Goal: Task Accomplishment & Management: Manage account settings

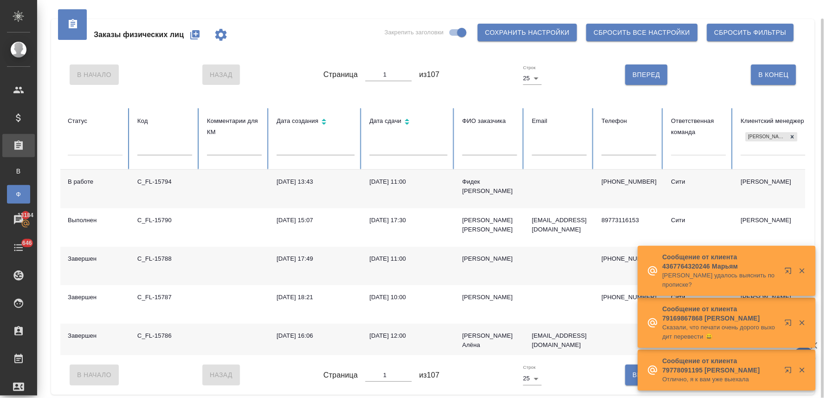
scroll to position [774, 0]
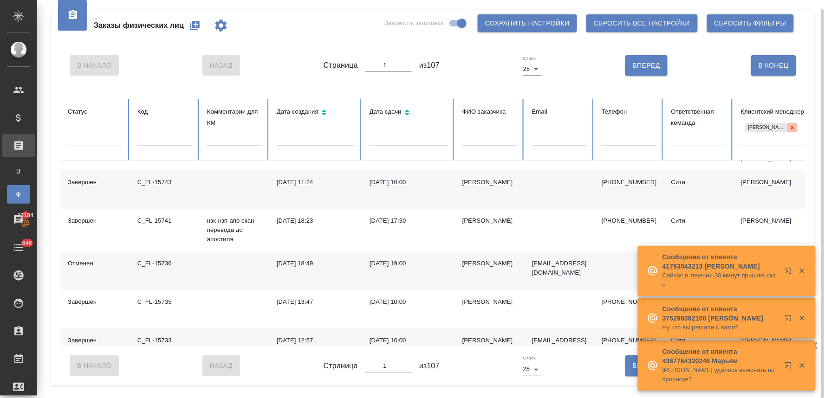
click at [790, 128] on icon at bounding box center [792, 127] width 7 height 7
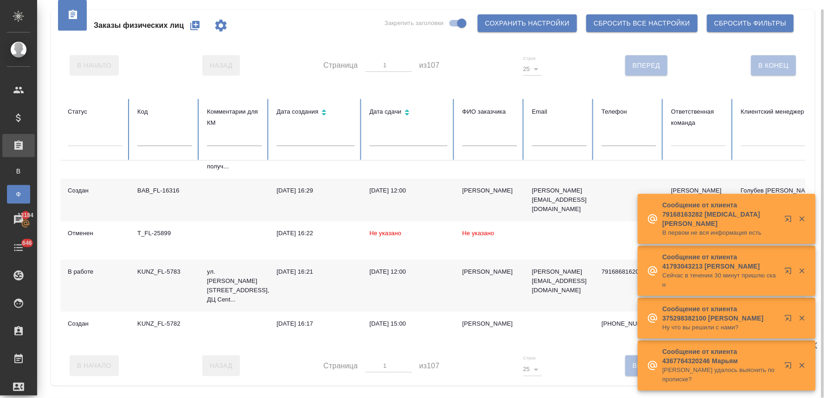
scroll to position [778, 0]
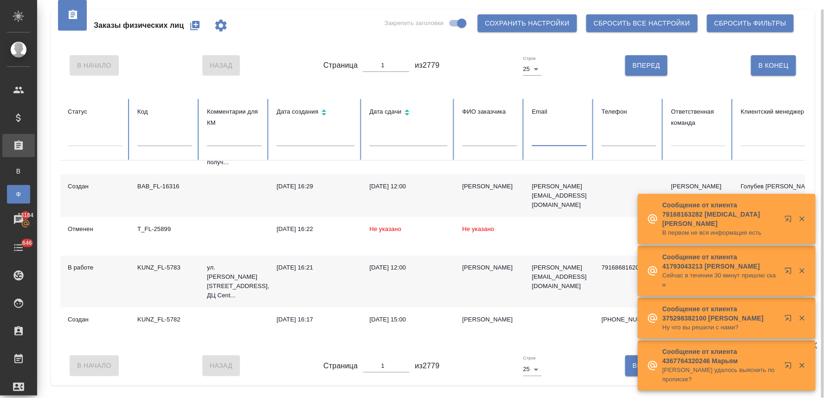
click at [554, 141] on input "text" at bounding box center [559, 139] width 55 height 13
paste input "[EMAIL_ADDRESS][DOMAIN_NAME]"
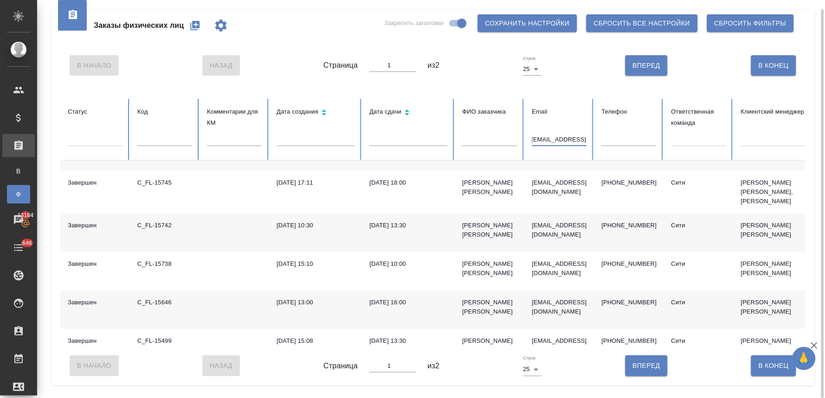
scroll to position [0, 0]
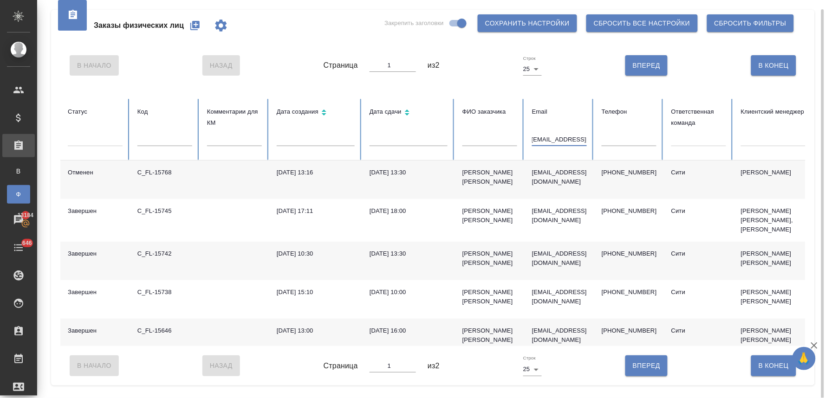
type input "[EMAIL_ADDRESS][DOMAIN_NAME]"
click at [191, 26] on icon "button" at bounding box center [194, 25] width 9 height 9
drag, startPoint x: 532, startPoint y: 174, endPoint x: 588, endPoint y: 176, distance: 55.7
click at [588, 176] on td "eumakarova@vtb.ru" at bounding box center [560, 180] width 70 height 39
copy p "eumakarova@vtb.ru"
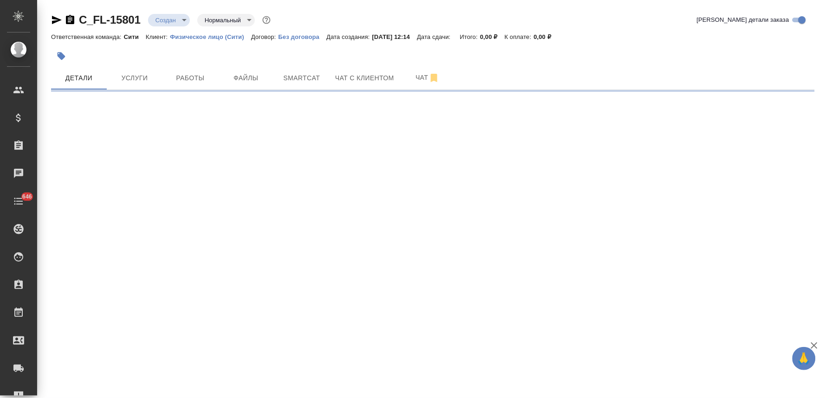
select select "RU"
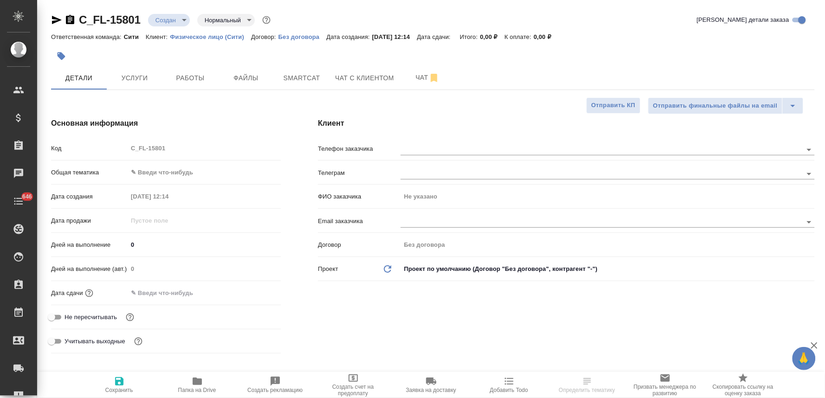
type textarea "x"
click at [107, 315] on span "Не пересчитывать" at bounding box center [91, 317] width 52 height 9
click at [68, 315] on input "Не пересчитывать" at bounding box center [51, 317] width 33 height 11
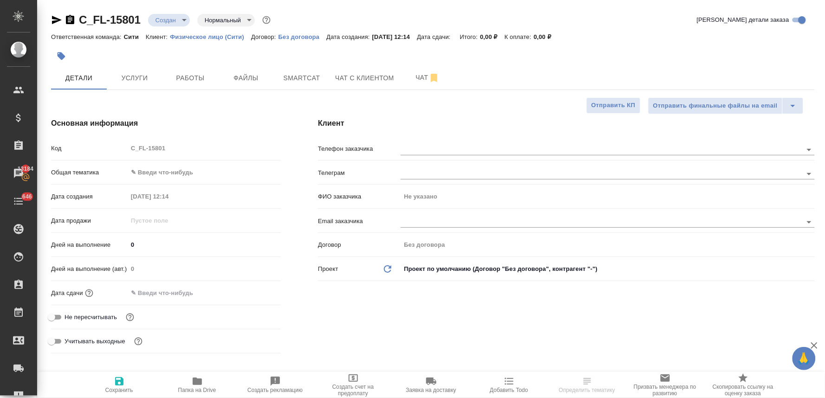
checkbox input "true"
type textarea "x"
click at [121, 381] on icon "button" at bounding box center [119, 381] width 11 height 11
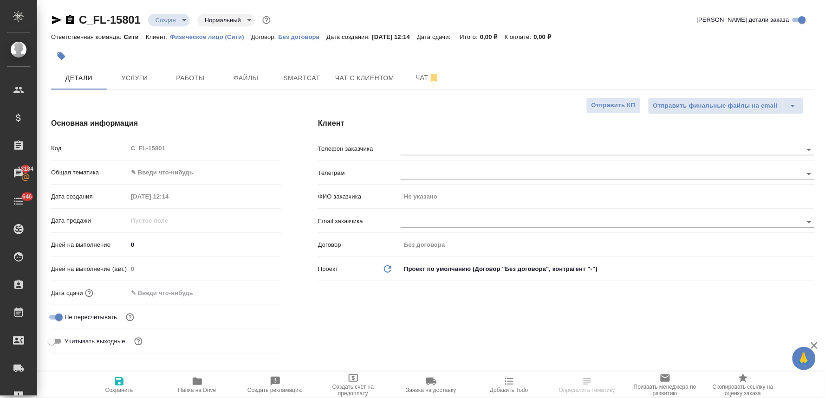
type textarea "x"
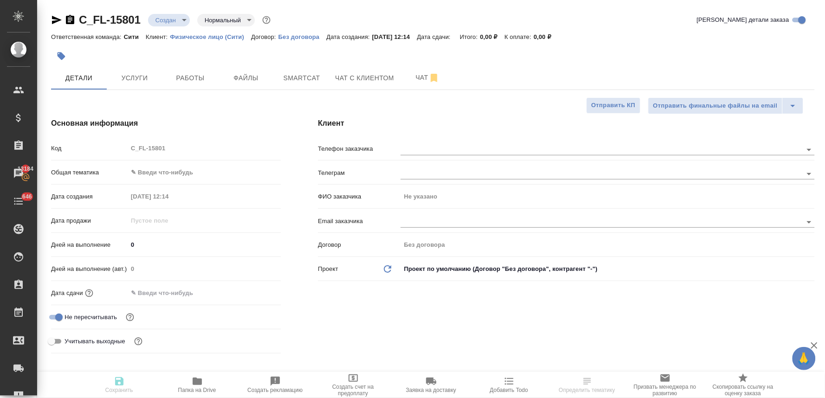
type textarea "x"
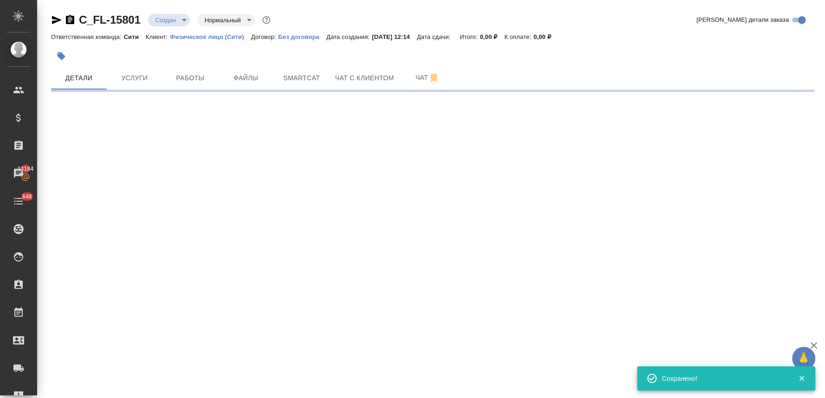
select select "RU"
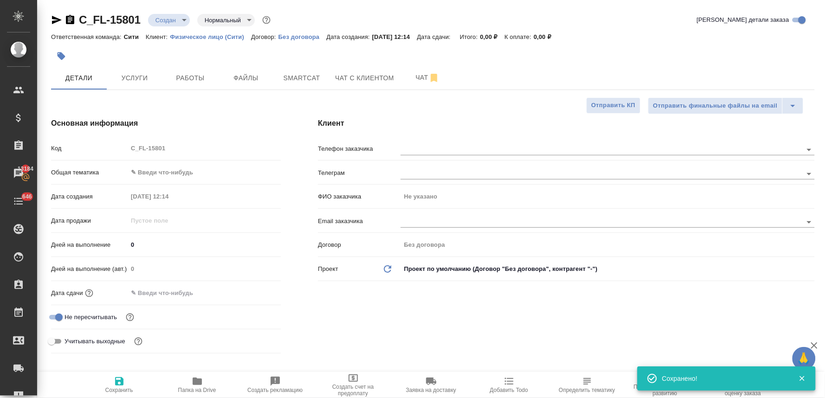
type textarea "x"
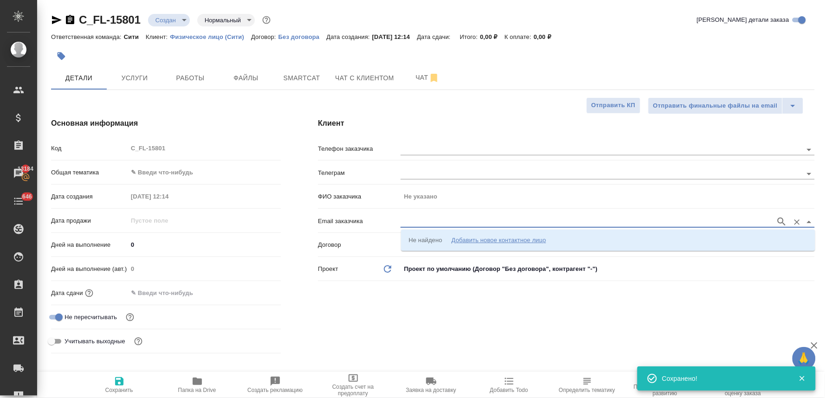
click at [417, 222] on input "text" at bounding box center [586, 221] width 371 height 11
paste input "eumakarova@vtb.ru"
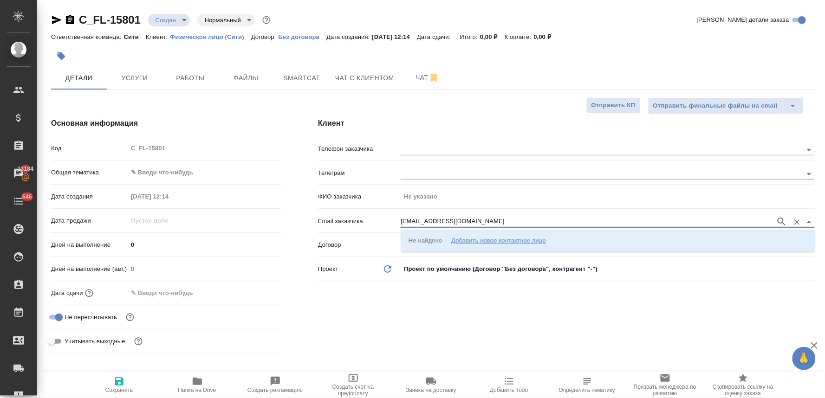
type input "eumakarova@vtb.ru"
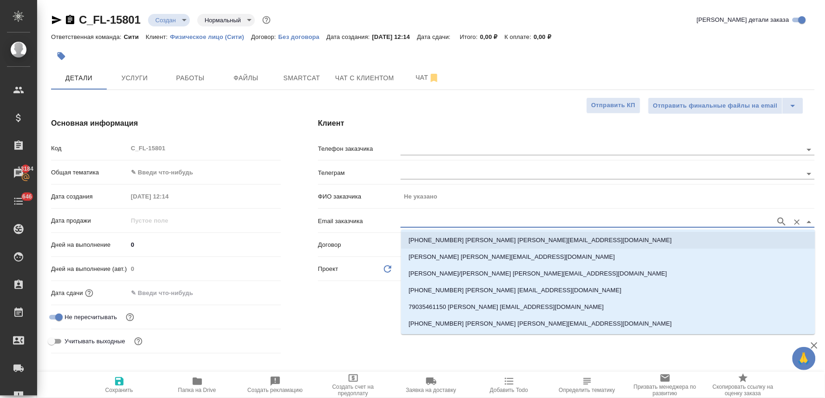
click at [419, 234] on li "+79035461150 Макарова Екатерина eumakarova@vtb.ru" at bounding box center [608, 240] width 414 height 17
type input "[PERSON_NAME]"
type input "+79035461150 Макарова Екатерина eumakarova@vtb.ru"
type textarea "x"
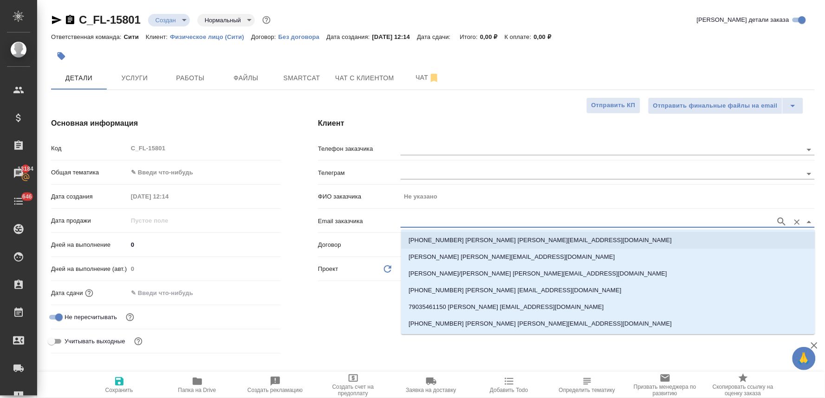
type textarea "x"
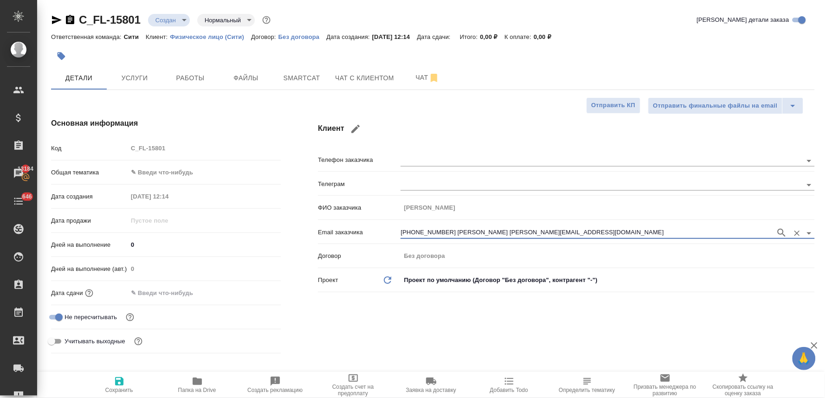
click at [162, 289] on input "text" at bounding box center [168, 293] width 81 height 13
click at [257, 291] on icon "button" at bounding box center [254, 291] width 8 height 9
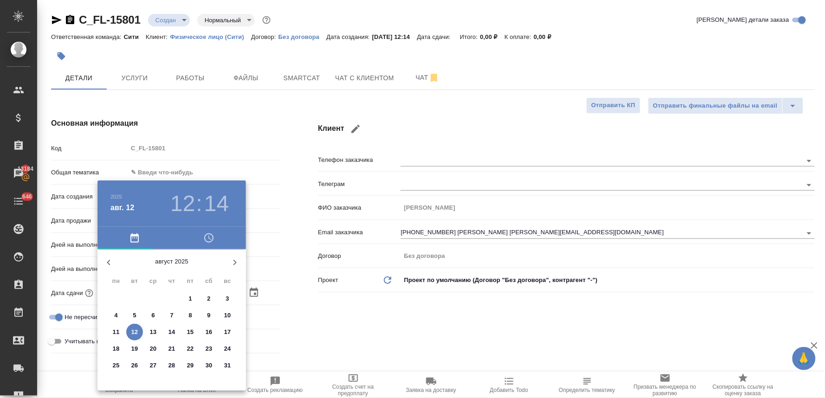
drag, startPoint x: 150, startPoint y: 332, endPoint x: 295, endPoint y: 314, distance: 145.4
click at [155, 331] on p "13" at bounding box center [153, 332] width 7 height 9
type input "13.08.2025 12:14"
type textarea "x"
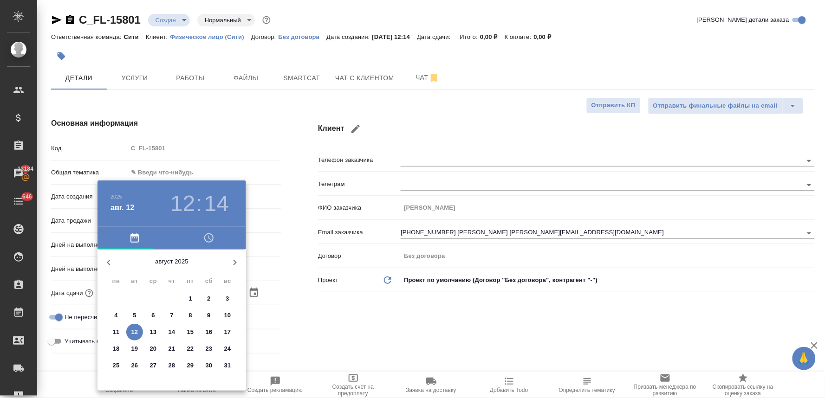
type textarea "x"
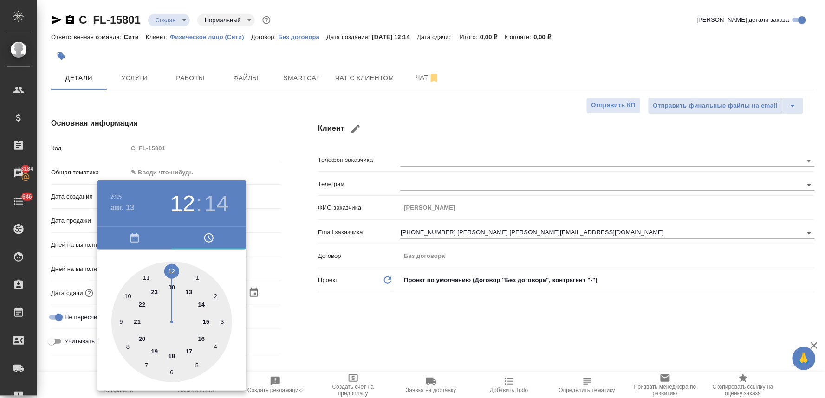
click at [351, 311] on div at bounding box center [412, 199] width 825 height 398
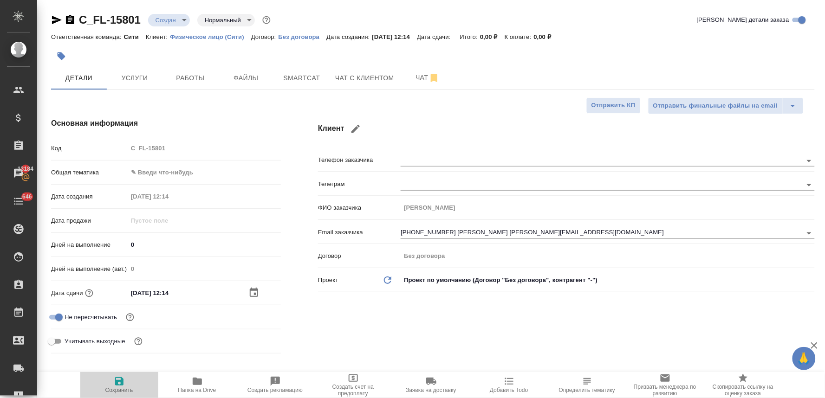
click at [114, 388] on span "Сохранить" at bounding box center [119, 390] width 28 height 7
type textarea "x"
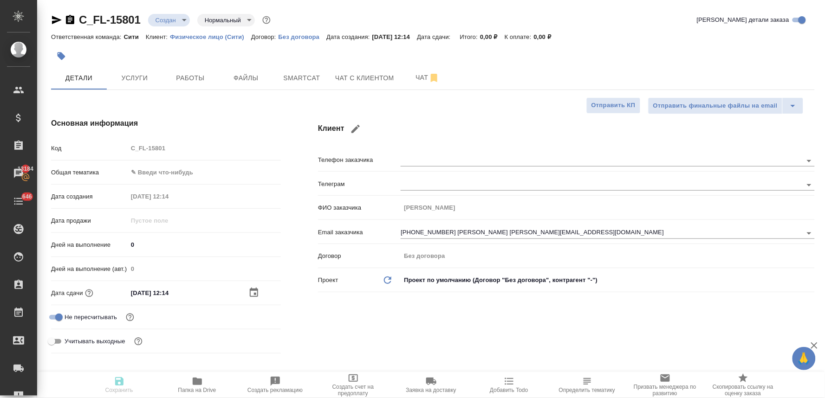
type textarea "x"
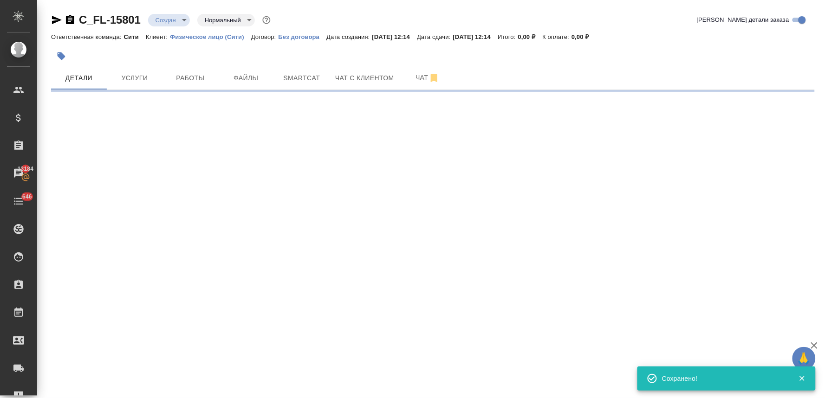
select select "RU"
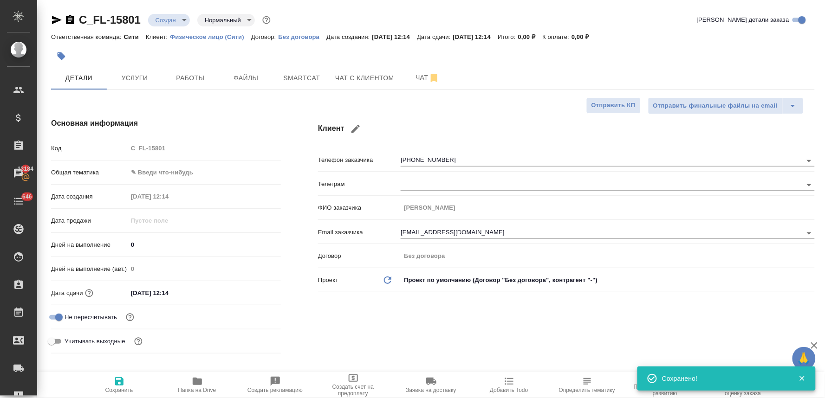
type textarea "x"
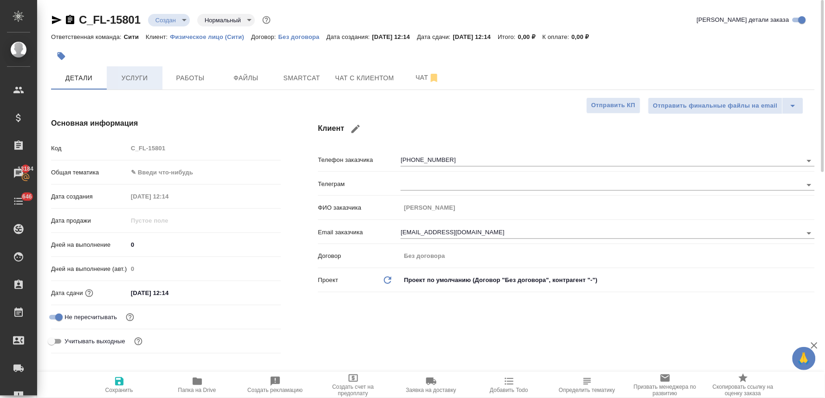
click at [135, 76] on span "Услуги" at bounding box center [134, 78] width 45 height 12
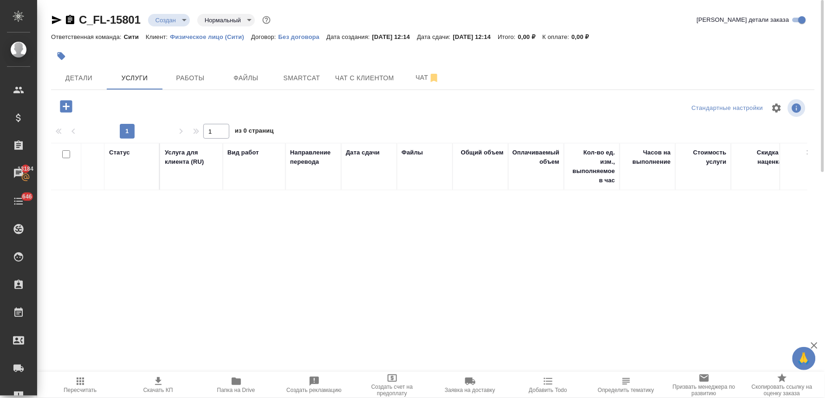
click at [68, 104] on icon "button" at bounding box center [66, 106] width 12 height 12
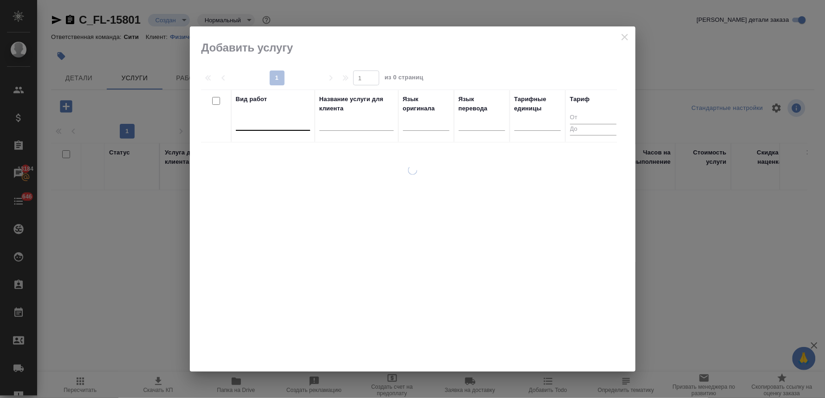
click at [273, 127] on div at bounding box center [273, 121] width 74 height 13
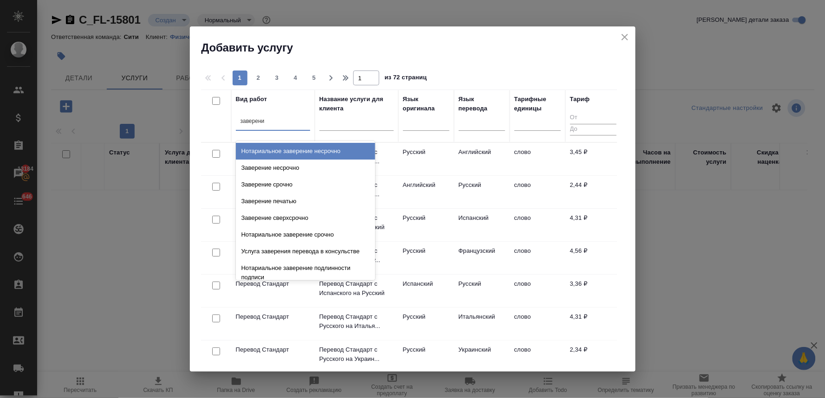
type input "заверение"
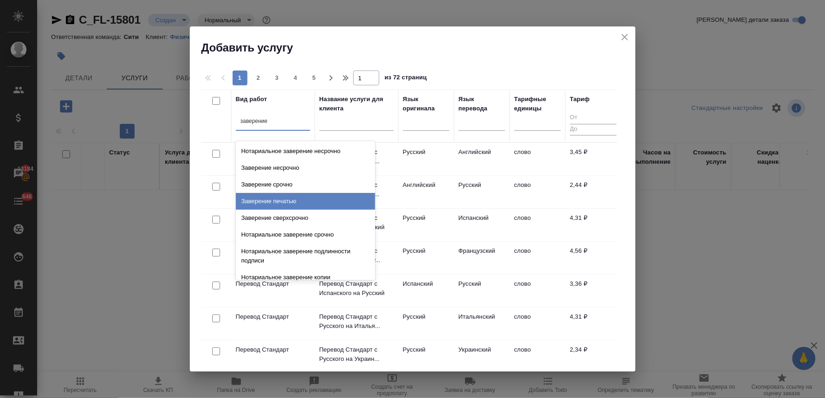
click at [289, 200] on div "Заверение печатью" at bounding box center [305, 201] width 139 height 17
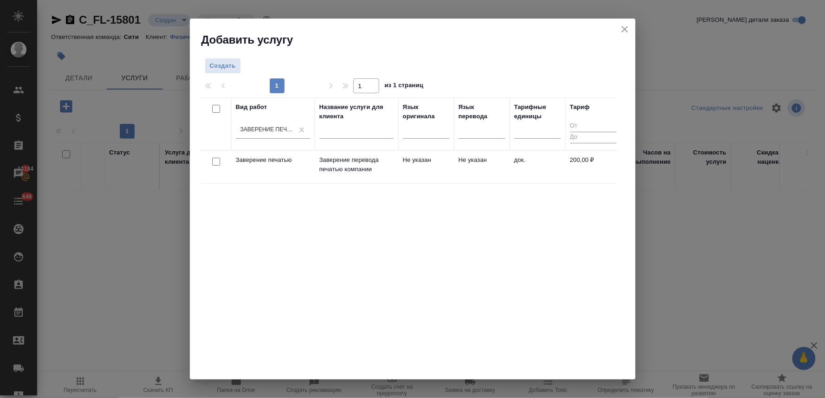
click at [215, 161] on input "checkbox" at bounding box center [216, 162] width 8 height 8
checkbox input "true"
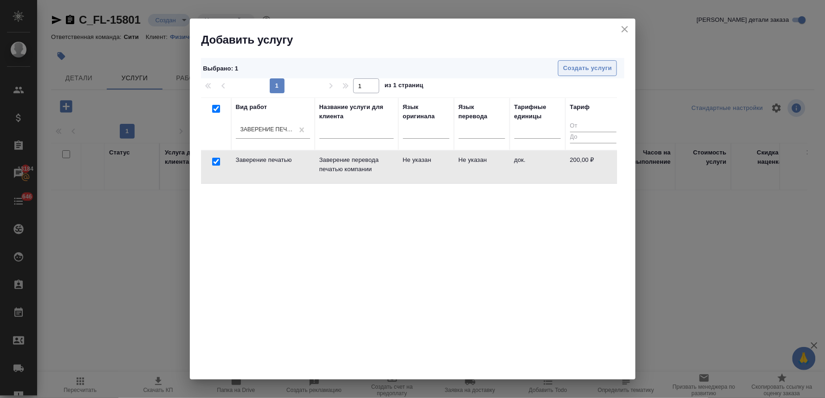
click at [600, 72] on span "Создать услуги" at bounding box center [587, 68] width 49 height 11
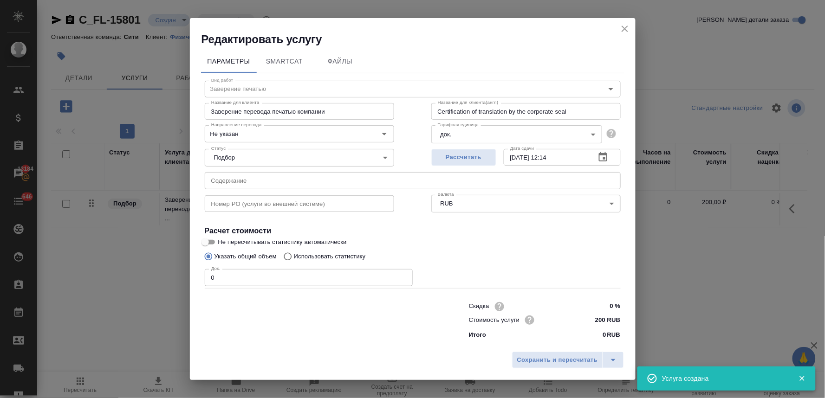
click at [183, 282] on div "Редактировать услугу Параметры SmartCat Файлы Вид работ Заверение печатью Вид р…" at bounding box center [412, 199] width 825 height 398
type input "2"
click at [574, 365] on span "Сохранить и пересчитать" at bounding box center [557, 360] width 81 height 11
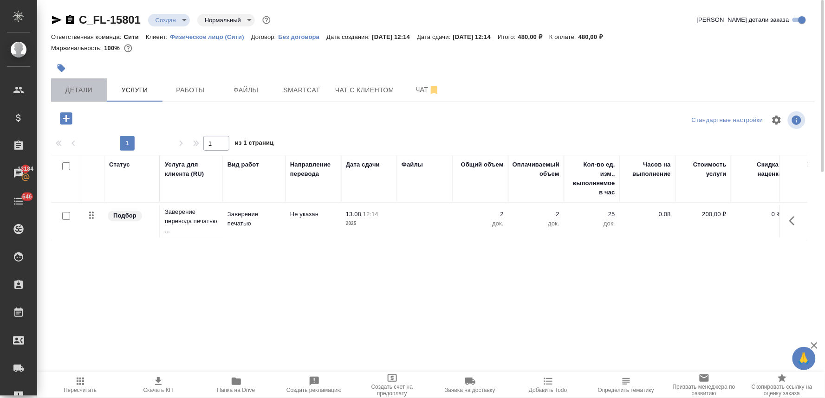
click at [75, 87] on span "Детали" at bounding box center [79, 91] width 45 height 12
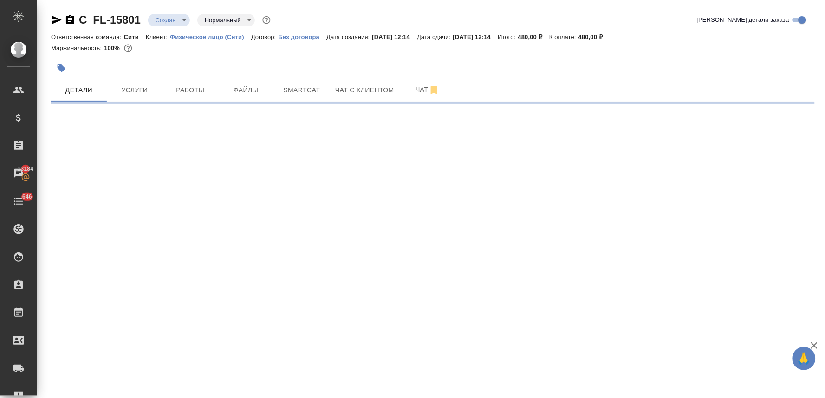
select select "RU"
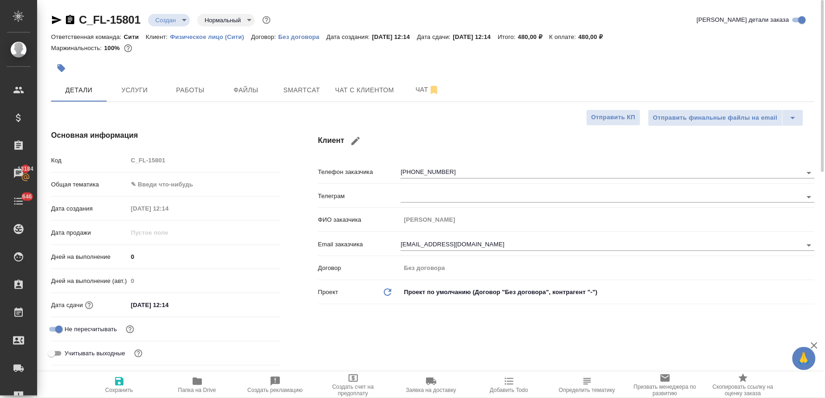
type textarea "x"
click at [126, 164] on div "Код C_FL-15801" at bounding box center [166, 160] width 230 height 16
type textarea "x"
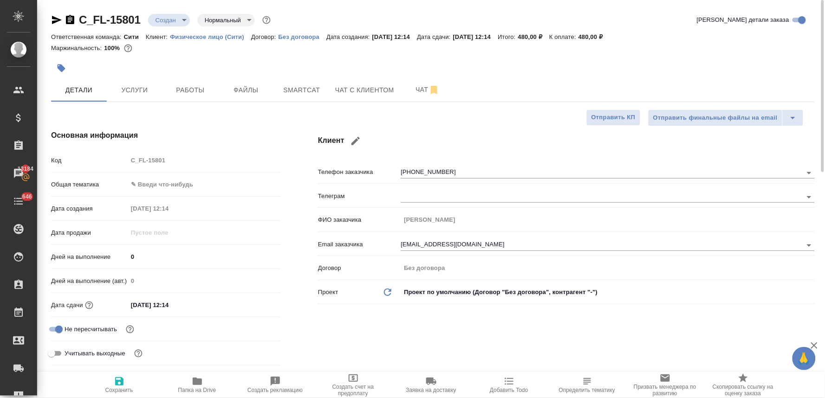
type textarea "x"
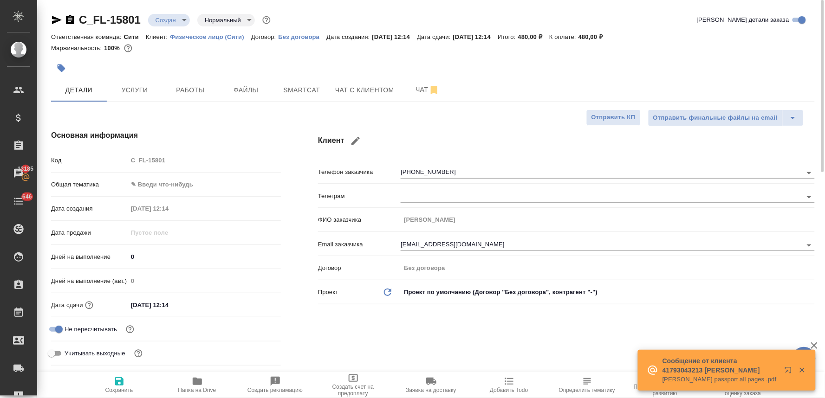
type textarea "x"
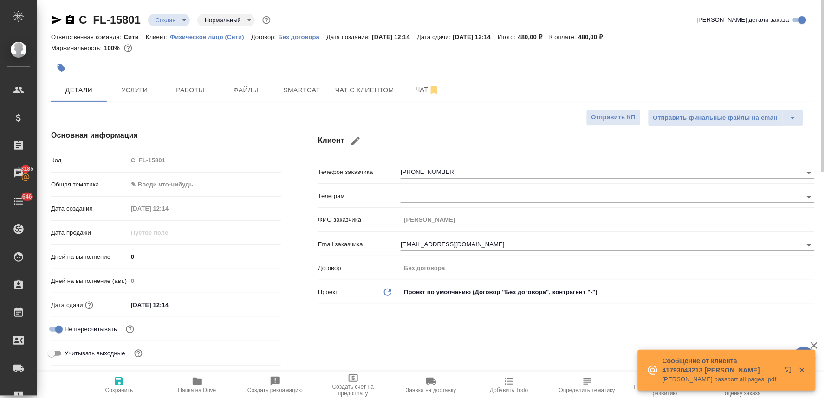
type textarea "x"
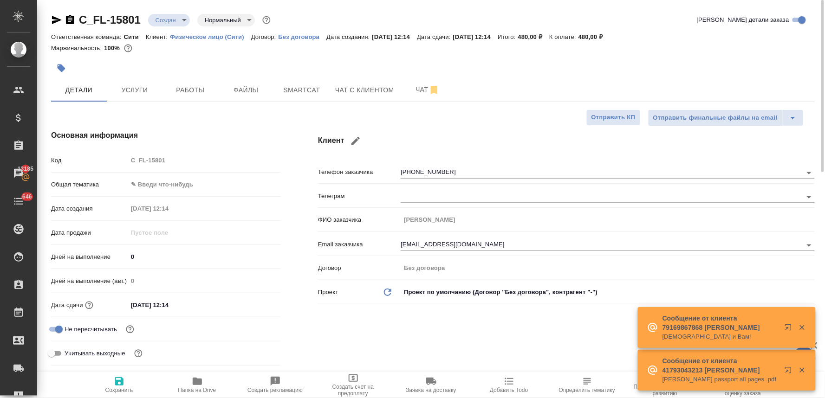
type textarea "x"
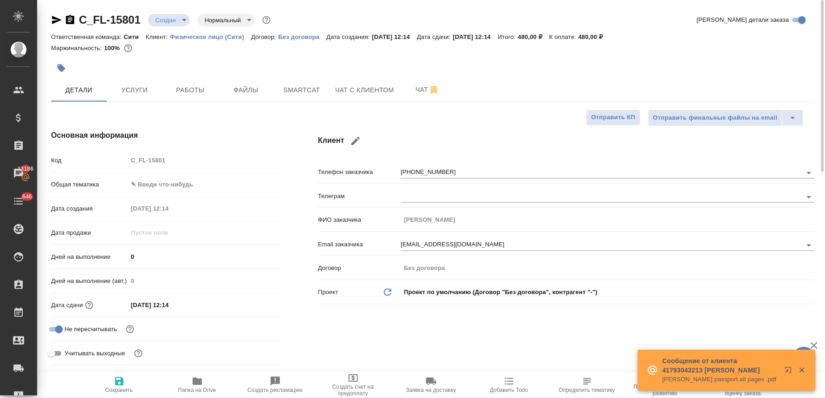
type textarea "x"
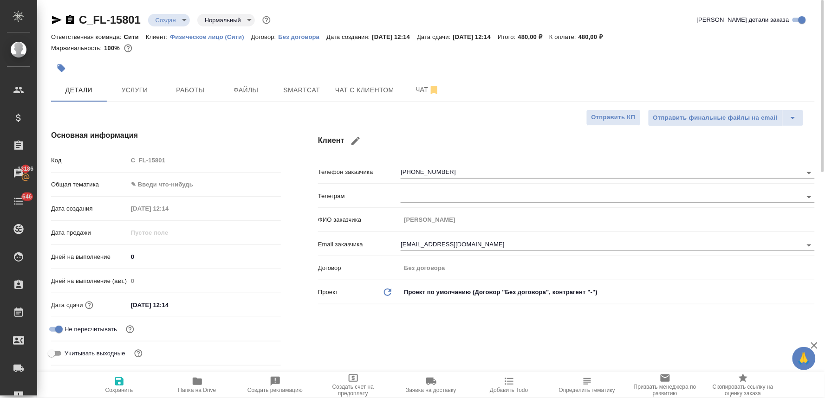
type textarea "x"
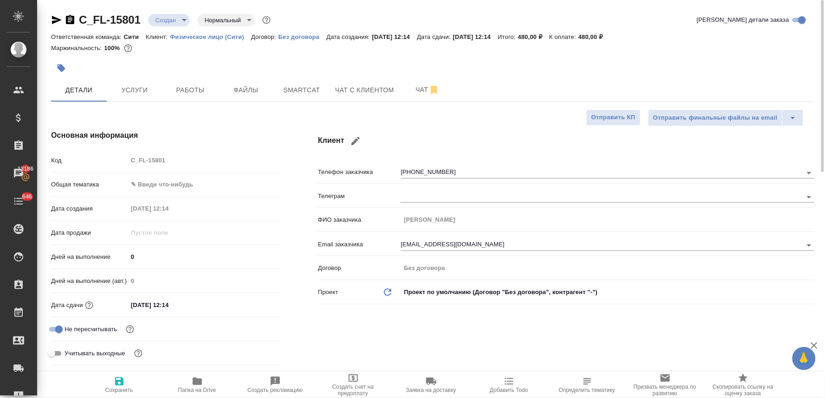
type textarea "x"
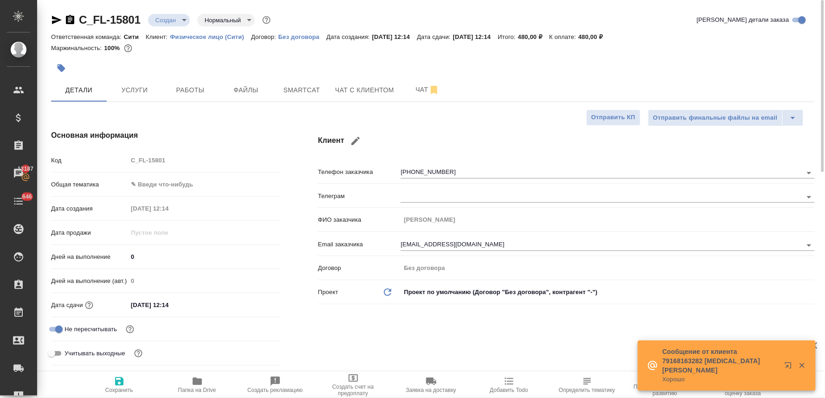
type textarea "x"
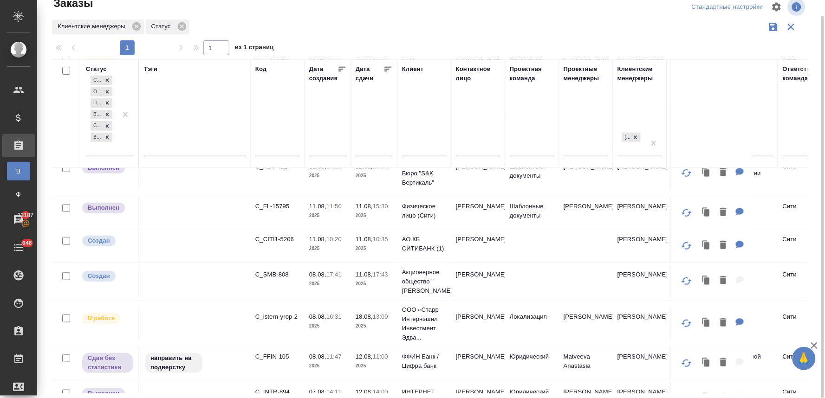
scroll to position [206, 0]
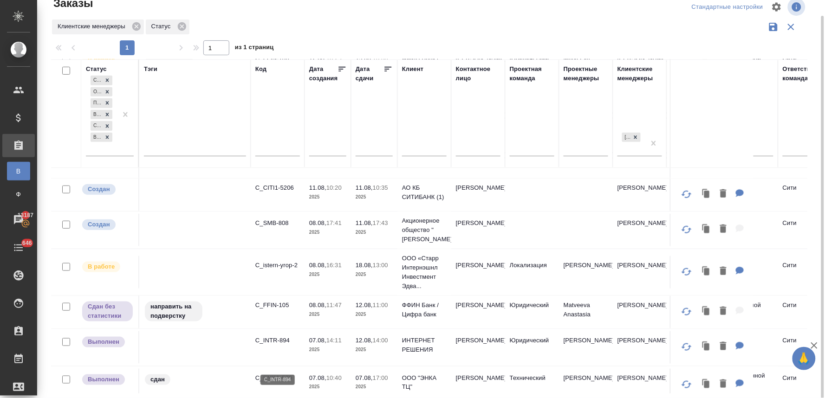
click at [272, 345] on p "C_INTR-894" at bounding box center [277, 340] width 45 height 9
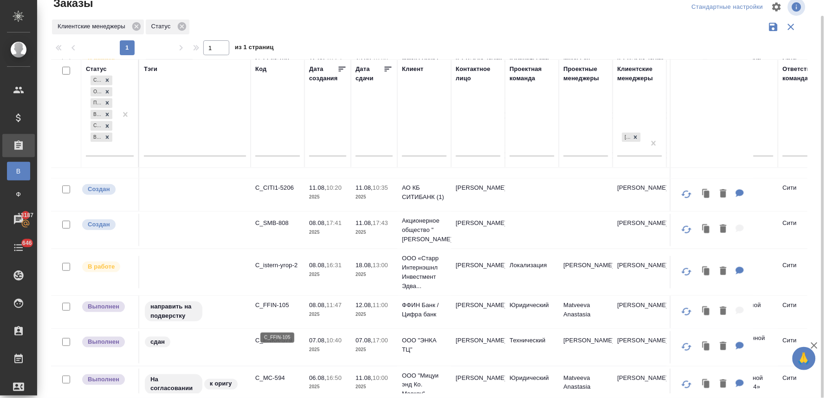
click at [266, 310] on p "C_FFIN-105" at bounding box center [277, 305] width 45 height 9
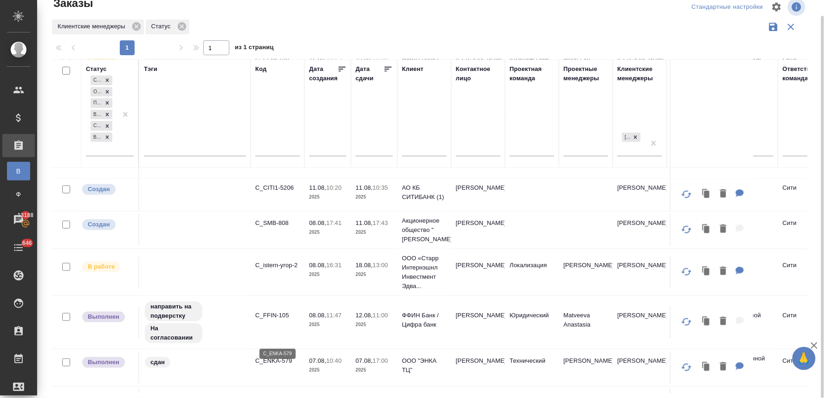
click at [278, 366] on p "C_ENKA-579" at bounding box center [277, 361] width 45 height 9
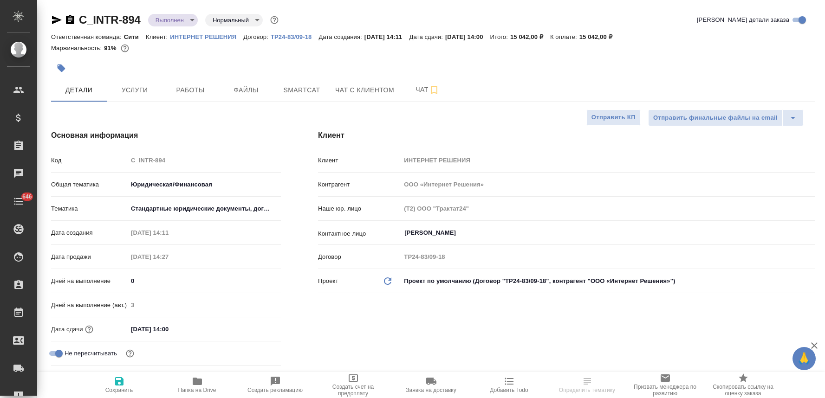
select select "RU"
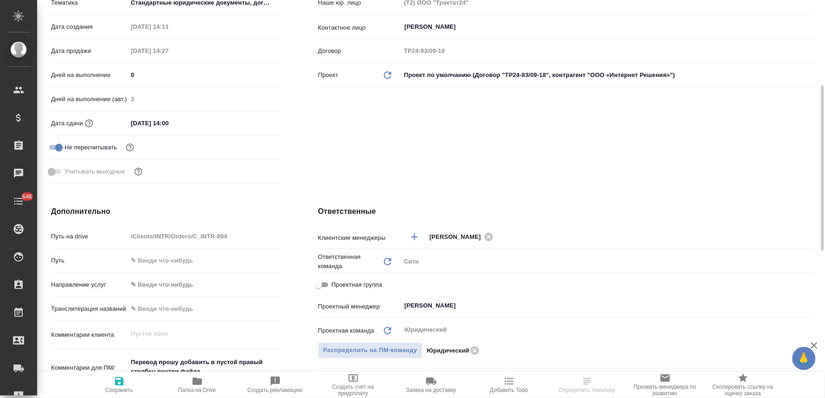
scroll to position [361, 0]
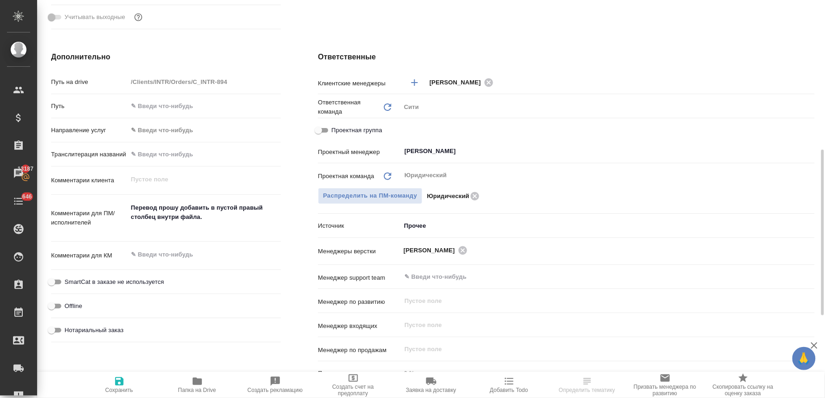
click at [202, 385] on icon "button" at bounding box center [197, 381] width 11 height 11
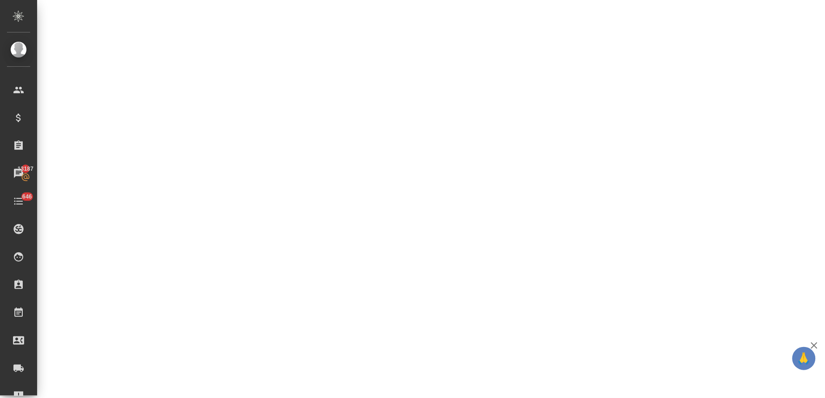
select select "RU"
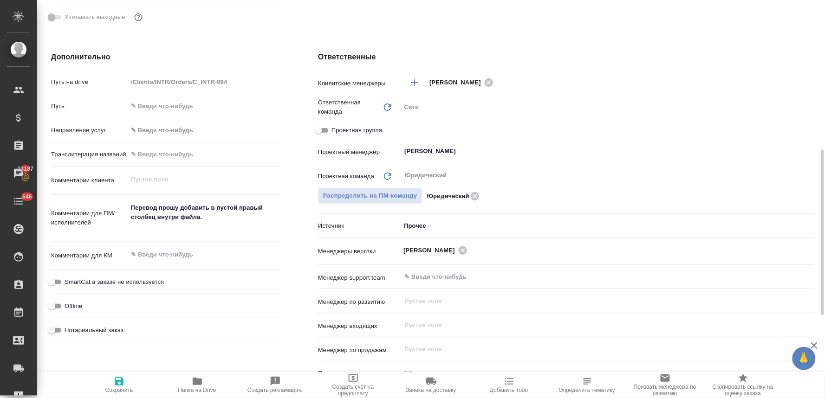
type textarea "x"
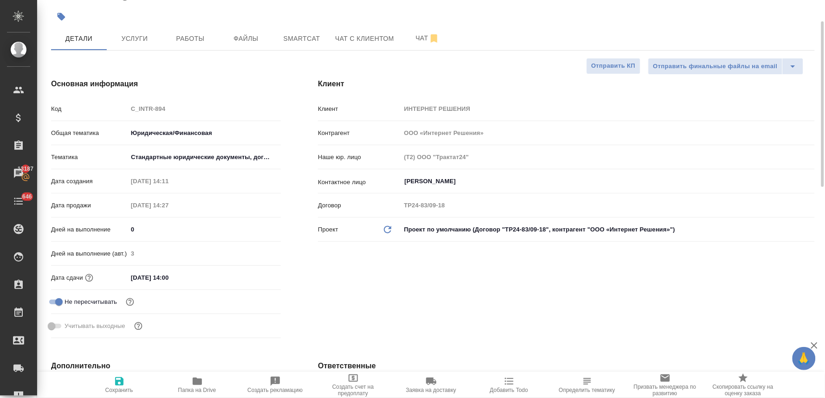
scroll to position [0, 0]
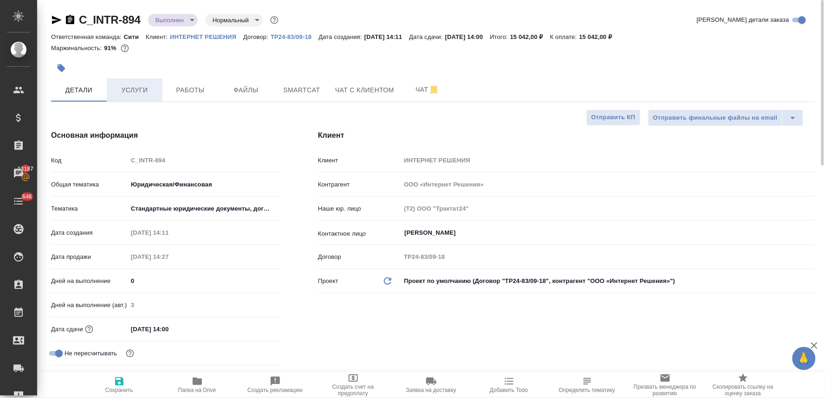
click at [124, 96] on button "Услуги" at bounding box center [135, 89] width 56 height 23
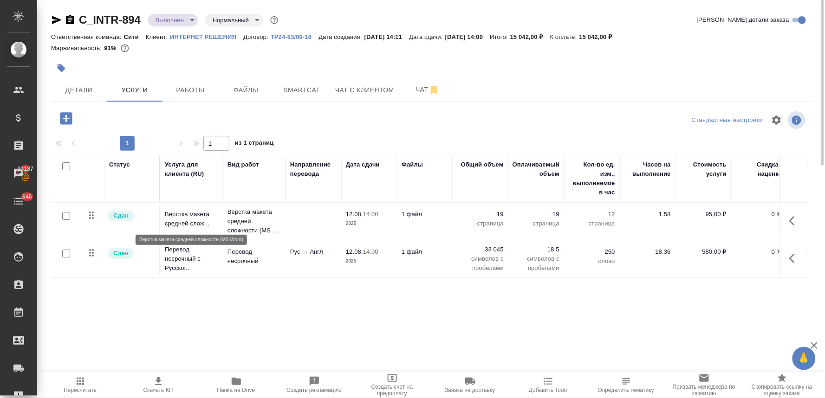
click at [184, 221] on p "Верстка макета средней слож..." at bounding box center [191, 219] width 53 height 19
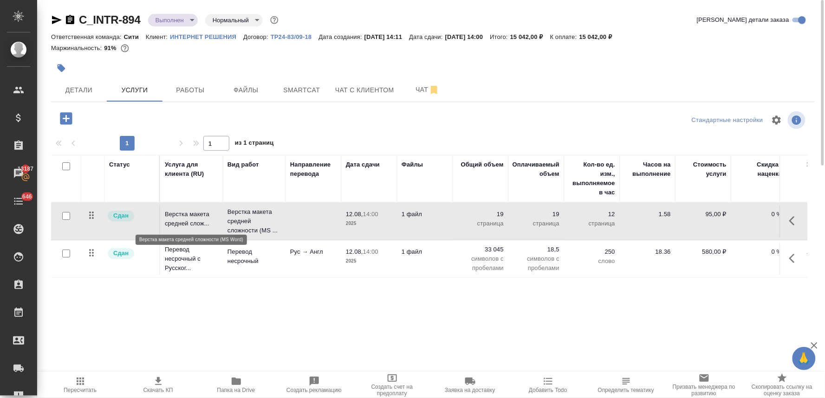
click at [184, 221] on p "Верстка макета средней слож..." at bounding box center [191, 219] width 53 height 19
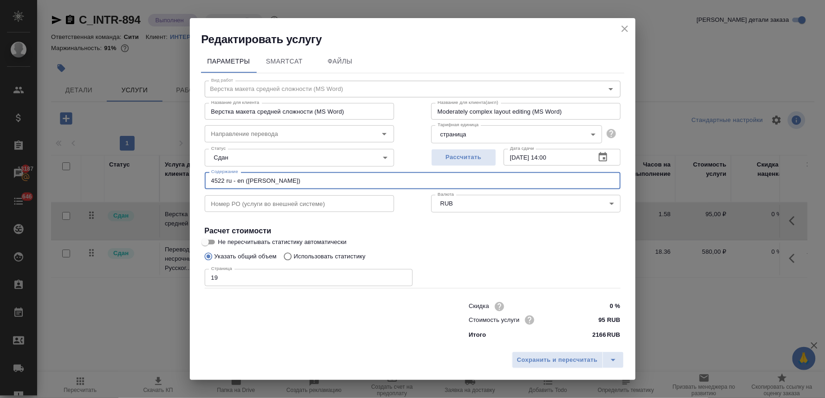
drag, startPoint x: 243, startPoint y: 182, endPoint x: 177, endPoint y: 178, distance: 66.0
click at [178, 178] on div "Редактировать услугу Параметры SmartCat Файлы Вид работ Верстка макета средней …" at bounding box center [412, 199] width 825 height 398
click at [627, 25] on icon "close" at bounding box center [624, 28] width 11 height 11
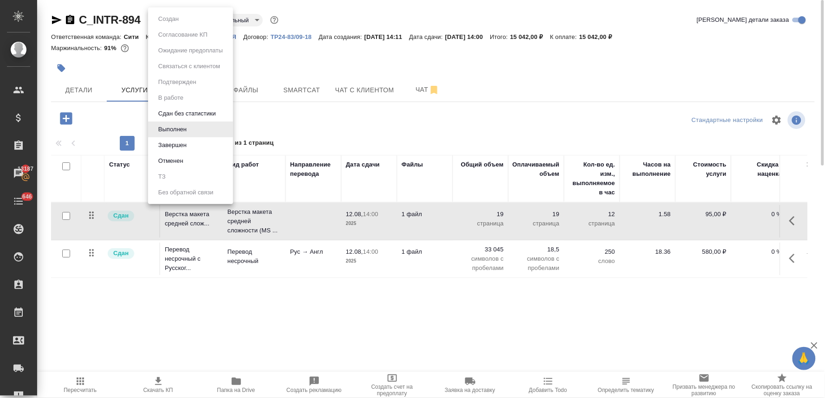
click at [156, 21] on body "🙏 .cls-1 fill:#fff; AWATERA Lyamina Nadezhda Клиенты Спецификации Заказы 13187 …" at bounding box center [412, 199] width 825 height 398
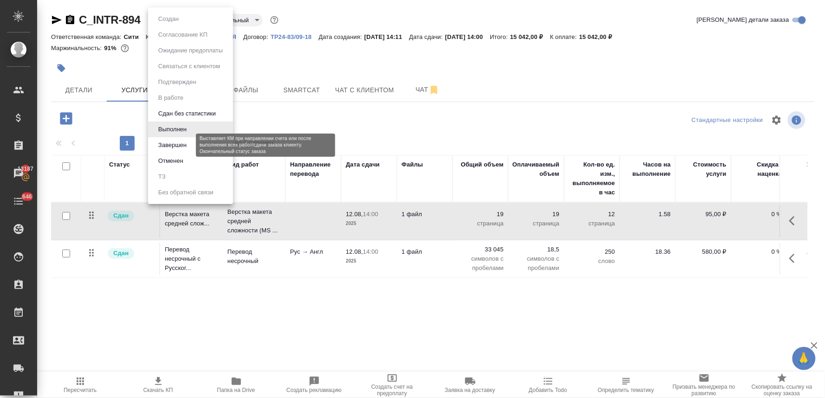
click at [181, 145] on button "Завершен" at bounding box center [173, 145] width 34 height 10
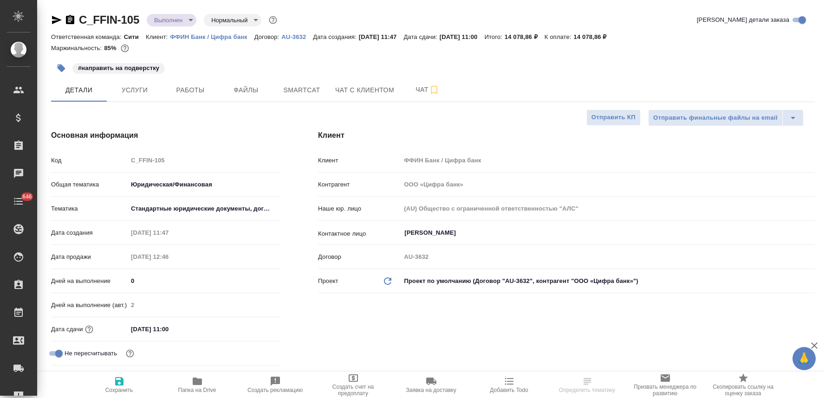
select select "RU"
click at [415, 84] on button "Чат" at bounding box center [428, 89] width 56 height 23
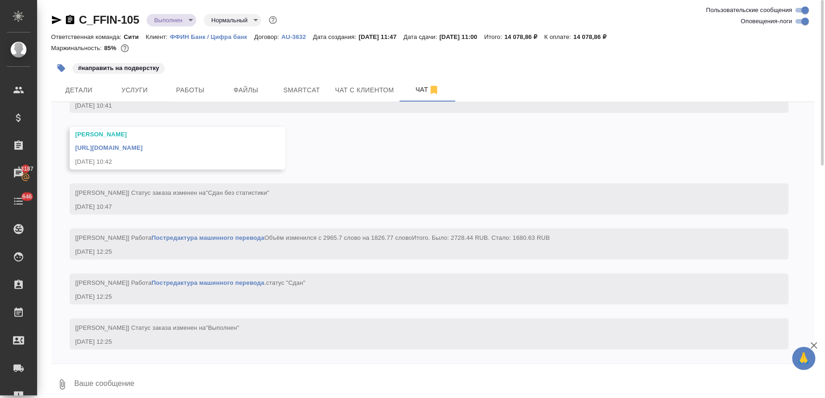
scroll to position [2657, 0]
click at [143, 145] on link "https://drive.awatera.com/apps/files/files/10057785?dir=/Shares/FFIN/Orders/C_F…" at bounding box center [108, 148] width 67 height 7
click at [130, 91] on span "Услуги" at bounding box center [134, 91] width 45 height 12
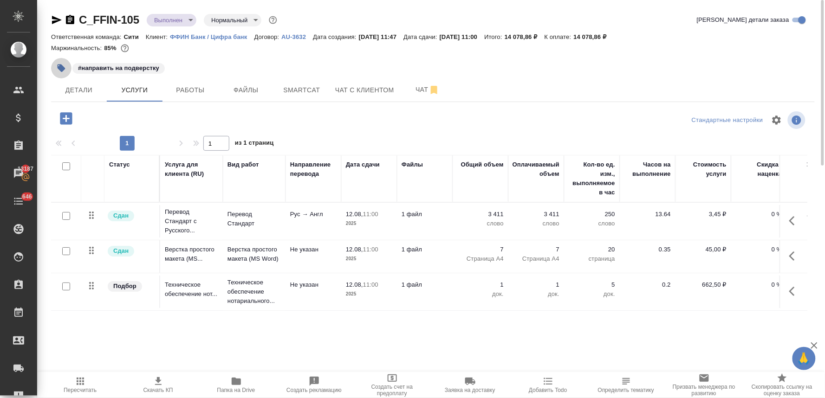
click at [58, 67] on icon "button" at bounding box center [62, 69] width 8 height 8
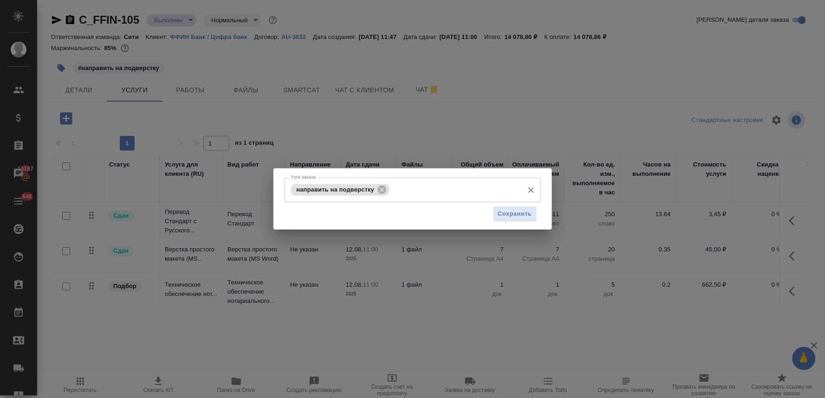
click at [435, 191] on input "Тэги заказа" at bounding box center [455, 190] width 127 height 16
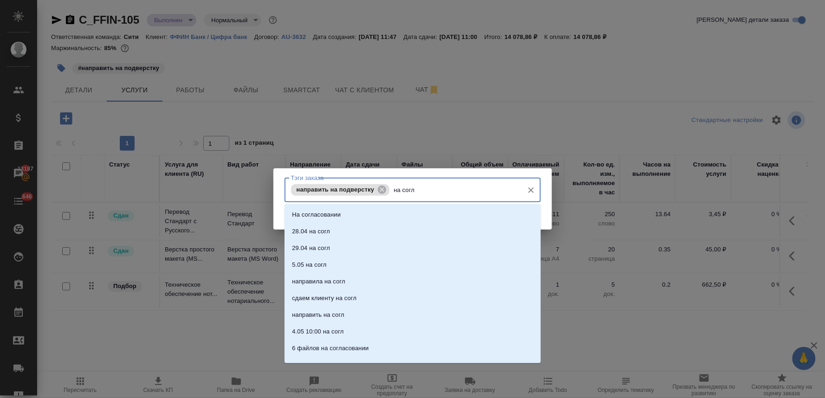
type input "на согла"
click at [426, 219] on li "На согласовании" at bounding box center [413, 215] width 256 height 17
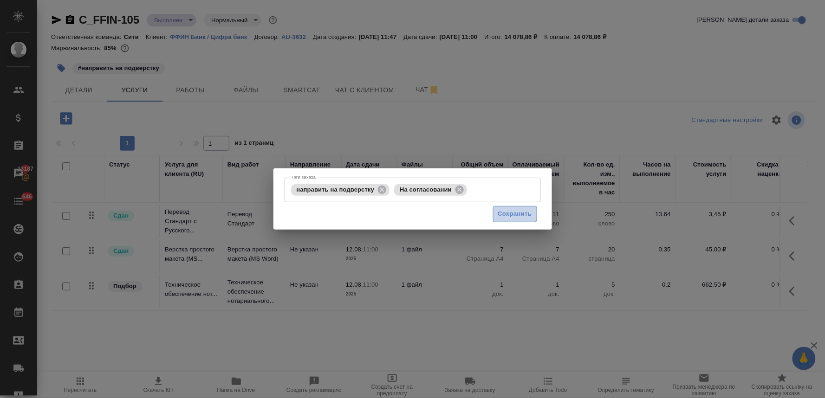
click at [511, 215] on span "Сохранить" at bounding box center [515, 214] width 34 height 11
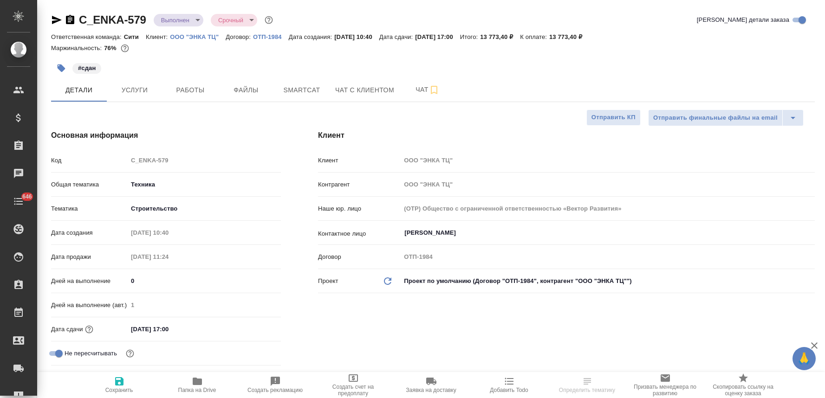
select select "RU"
click at [187, 88] on span "Работы" at bounding box center [190, 91] width 45 height 12
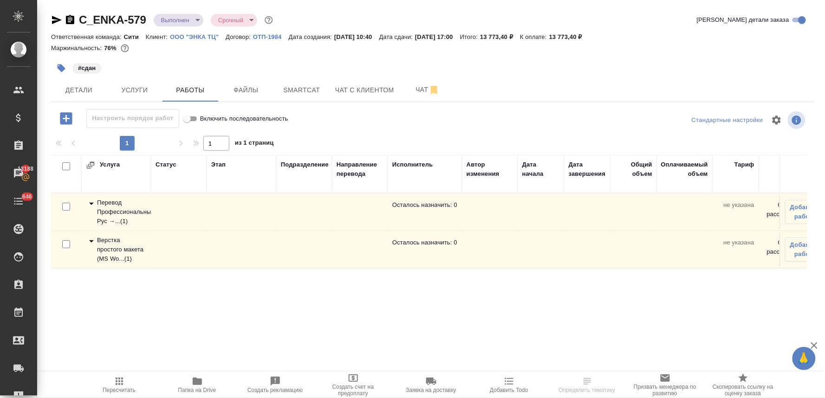
click at [117, 211] on div "Перевод Профессиональный Рус →... ( 1 )" at bounding box center [116, 212] width 60 height 28
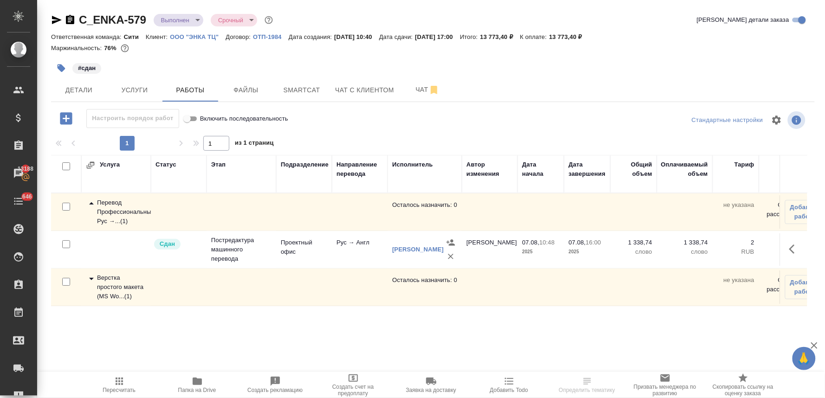
click at [115, 210] on div "Перевод Профессиональный Рус →... ( 1 )" at bounding box center [116, 212] width 60 height 28
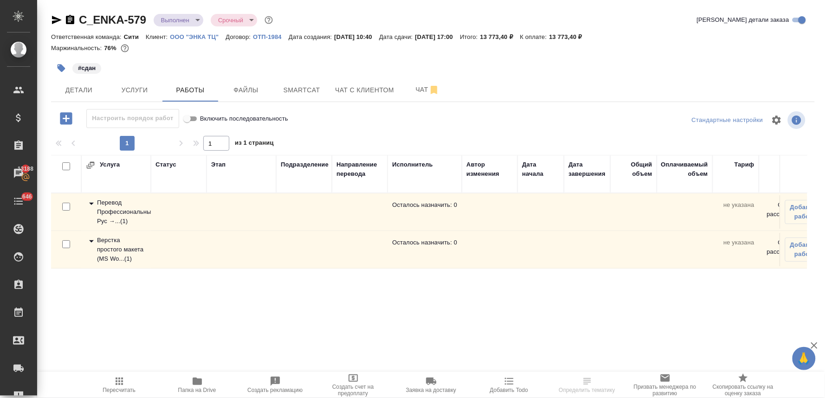
click at [114, 255] on div "Верстка простого макета (MS Wo... ( 1 )" at bounding box center [116, 250] width 60 height 28
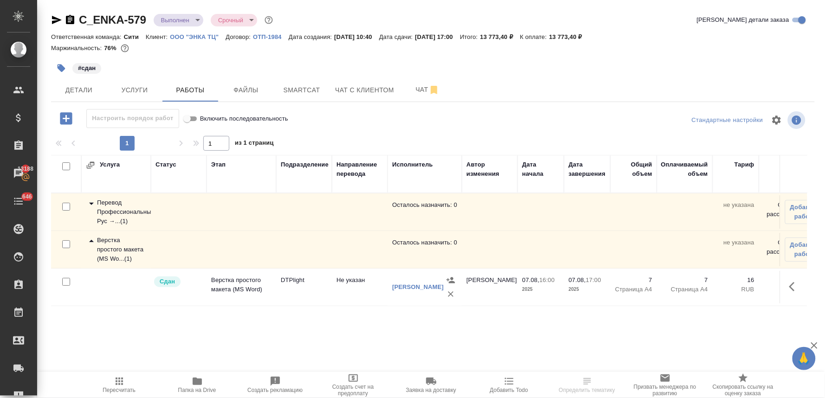
click at [114, 255] on div "Верстка простого макета (MS Wo... ( 1 )" at bounding box center [116, 250] width 60 height 28
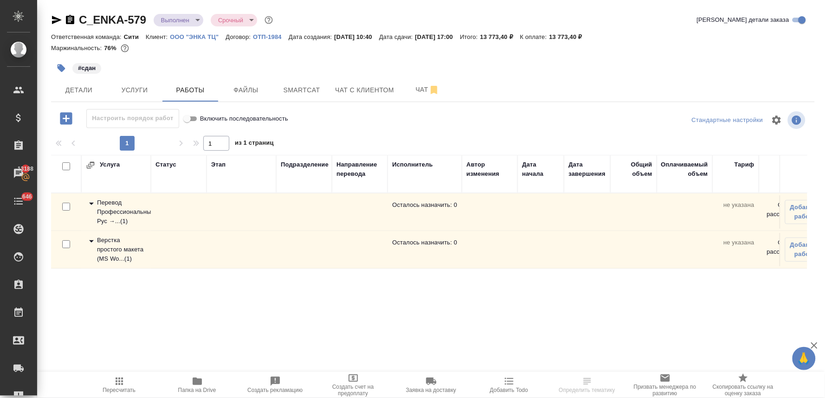
click at [180, 20] on body "🙏 .cls-1 fill:#fff; AWATERA [PERSON_NAME] Спецификации Заказы 13188 Чаты 646 To…" at bounding box center [412, 199] width 825 height 398
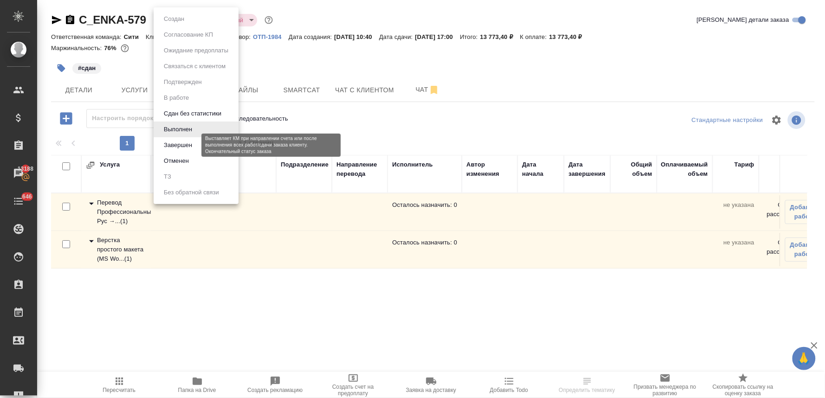
click at [173, 144] on button "Завершен" at bounding box center [178, 145] width 34 height 10
